Goal: Information Seeking & Learning: Check status

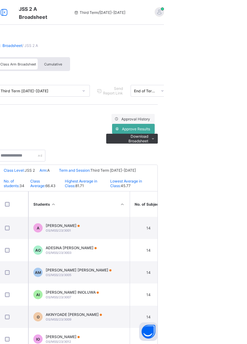
scroll to position [0, 369]
click at [161, 227] on span "[PERSON_NAME]" at bounding box center [146, 225] width 34 height 5
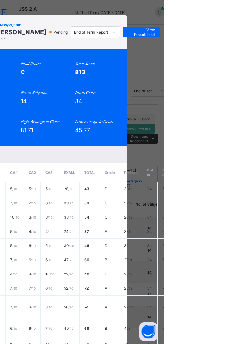
click at [238, 37] on span "View Reportsheet" at bounding box center [224, 32] width 27 height 9
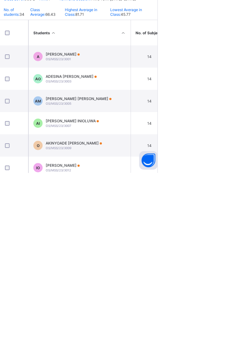
click at [168, 275] on div "[PERSON_NAME] [PERSON_NAME] OS/MSS/23/3005" at bounding box center [162, 272] width 66 height 9
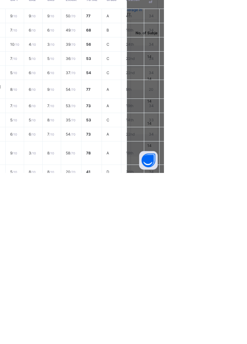
scroll to position [0, 0]
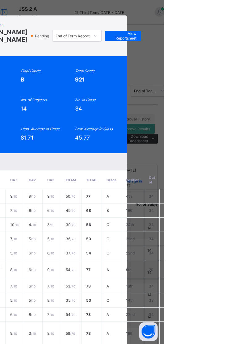
click at [220, 39] on span "View Reportsheet" at bounding box center [206, 35] width 27 height 9
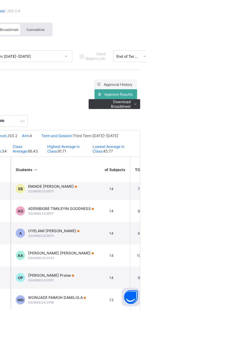
scroll to position [630, 389]
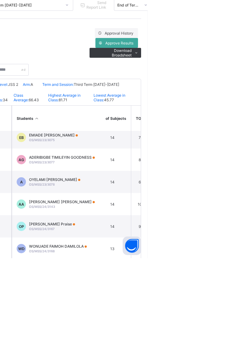
click at [202, 227] on td "EB EMIADE FAITH BOLUWATIFE OS/MSS/23/3075" at bounding box center [158, 223] width 93 height 22
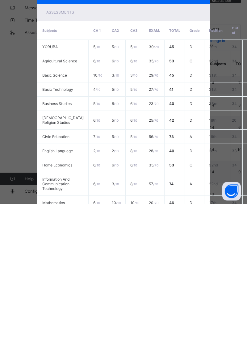
scroll to position [0, 0]
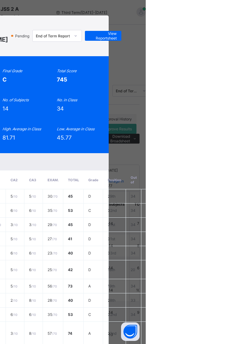
click at [218, 40] on span "View Reportsheet" at bounding box center [204, 35] width 27 height 9
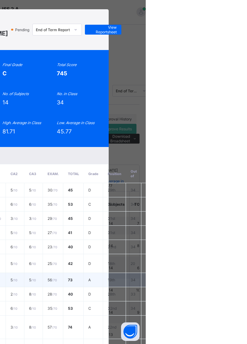
scroll to position [9, 0]
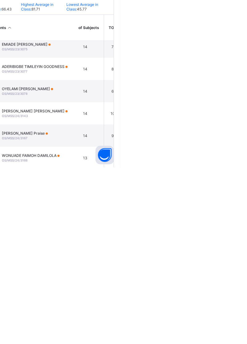
scroll to position [630, 476]
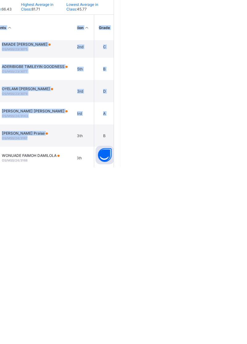
drag, startPoint x: 141, startPoint y: 318, endPoint x: 305, endPoint y: 295, distance: 165.6
click at [247, 279] on html "JSS 2 A Broadsheet Third Term / [DATE]-[DATE] UMSS OSUN [EMAIL_ADDRESS][DOMAIN_…" at bounding box center [123, 179] width 247 height 358
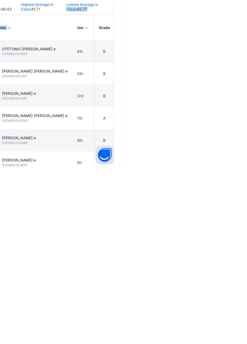
drag, startPoint x: 144, startPoint y: 201, endPoint x: 339, endPoint y: 199, distance: 195.3
click at [247, 180] on html "JSS 2 A Broadsheet Third Term / [DATE]-[DATE] UMSS OSUN [EMAIL_ADDRESS][DOMAIN_…" at bounding box center [123, 179] width 247 height 358
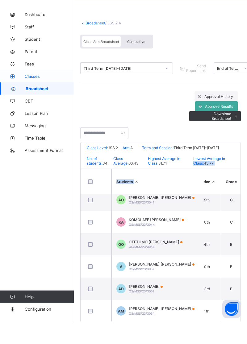
click at [30, 98] on span "Classes" at bounding box center [49, 98] width 49 height 5
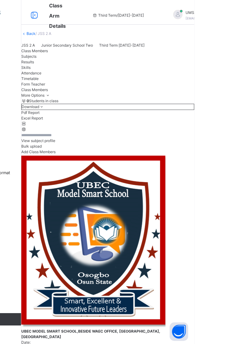
click at [108, 143] on span "View subject profile" at bounding box center [91, 140] width 34 height 5
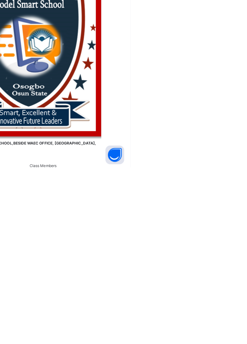
drag, startPoint x: 204, startPoint y: 324, endPoint x: 163, endPoint y: 324, distance: 41.1
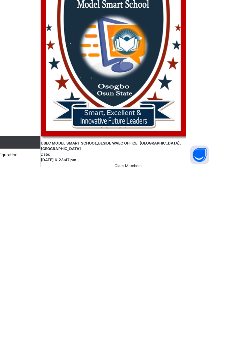
drag, startPoint x: 129, startPoint y: 442, endPoint x: 142, endPoint y: 442, distance: 13.0
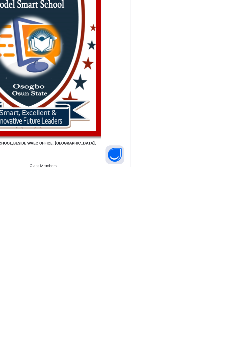
drag, startPoint x: 141, startPoint y: 426, endPoint x: 196, endPoint y: 428, distance: 55.1
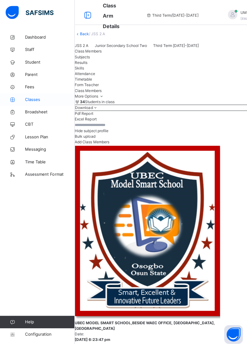
click at [33, 97] on span "Classes" at bounding box center [49, 99] width 49 height 6
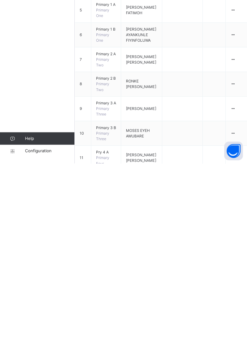
scroll to position [64, 0]
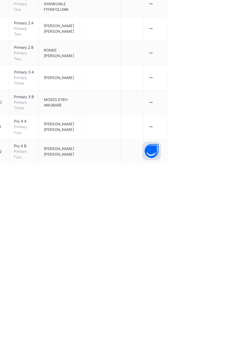
drag, startPoint x: 224, startPoint y: 495, endPoint x: 224, endPoint y: 491, distance: 4.3
click at [0, 0] on div "View Class" at bounding box center [0, 0] width 0 height 0
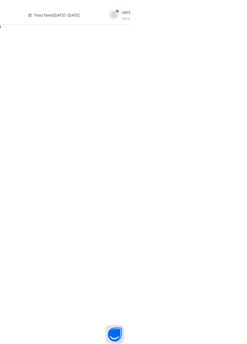
drag, startPoint x: 214, startPoint y: 180, endPoint x: 238, endPoint y: 183, distance: 23.3
click at [238, 183] on div "Back /" at bounding box center [160, 172] width 173 height 344
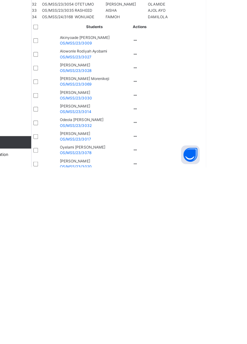
scroll to position [452, 0]
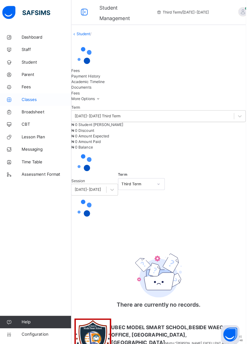
click at [33, 102] on span "Classes" at bounding box center [49, 99] width 49 height 6
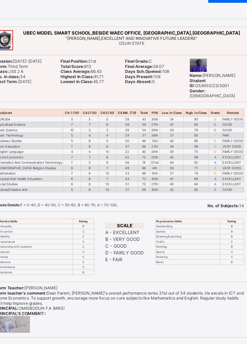
scroll to position [2, 0]
